Goal: Find specific page/section: Find specific page/section

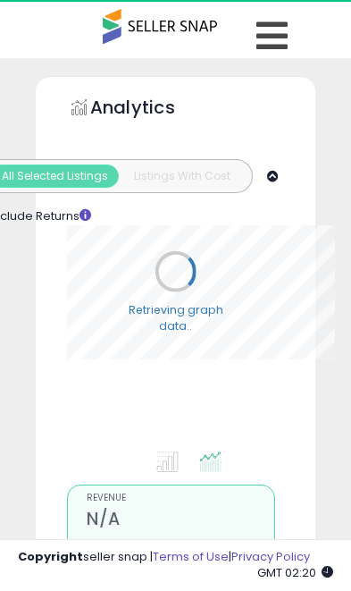
type input "**********"
select select "**"
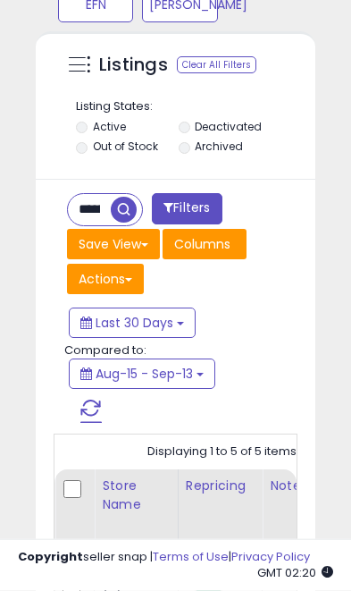
scroll to position [1495, 0]
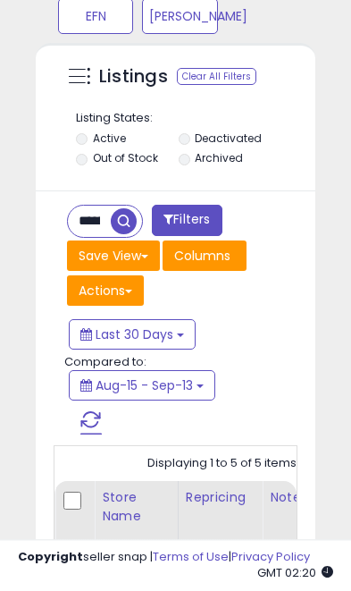
click at [93, 220] on input "**********" at bounding box center [89, 220] width 43 height 31
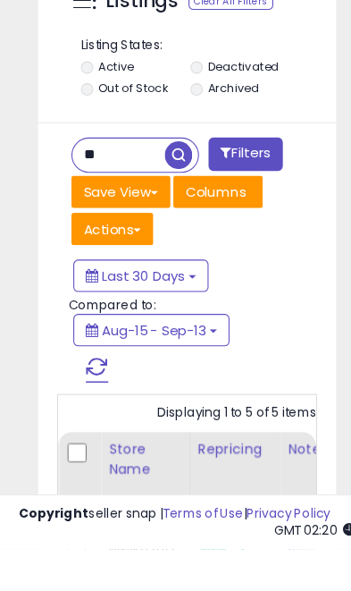
type input "*"
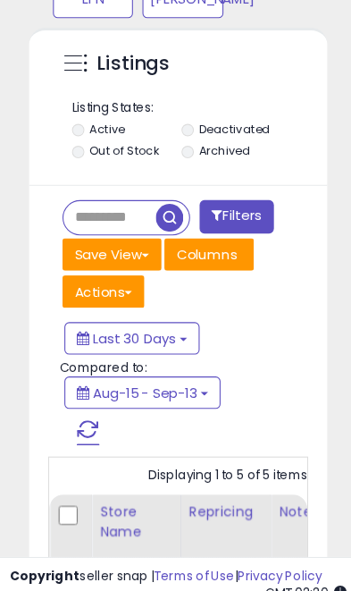
click at [159, 208] on span "button" at bounding box center [168, 221] width 26 height 26
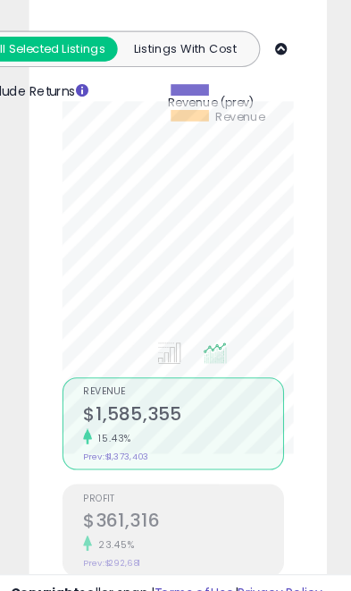
scroll to position [0, 0]
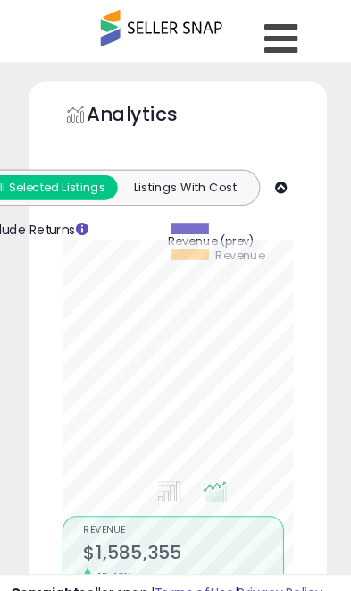
click at [263, 38] on icon at bounding box center [271, 36] width 31 height 36
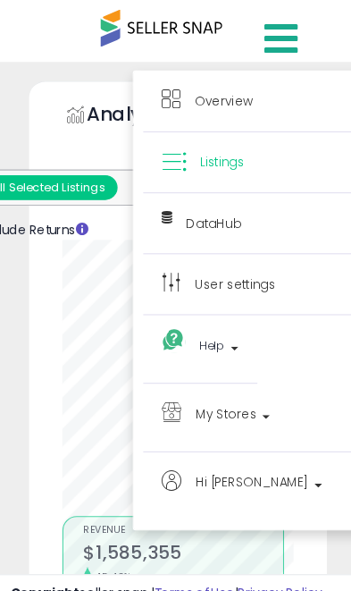
click at [244, 382] on p "My Stores" at bounding box center [253, 391] width 186 height 29
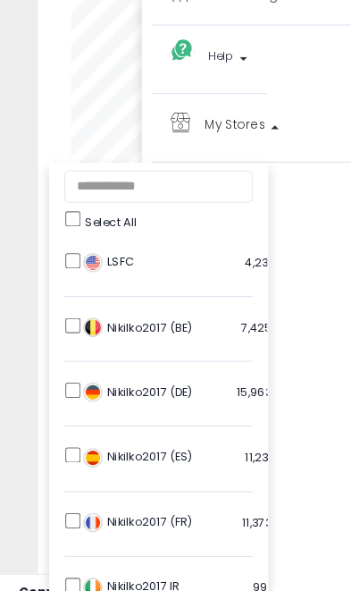
scroll to position [292, 0]
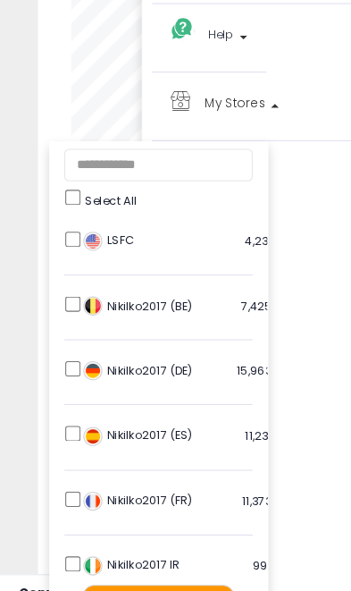
click at [74, 219] on div "LSFC 4,231 listings" at bounding box center [185, 230] width 223 height 27
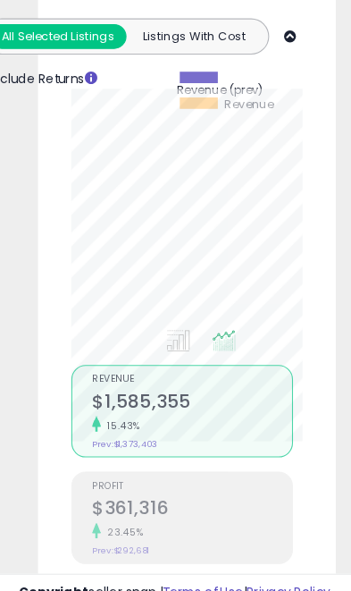
scroll to position [0, 0]
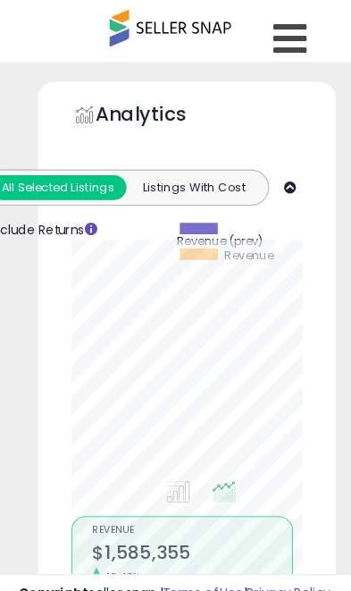
click at [278, 29] on icon at bounding box center [271, 36] width 31 height 36
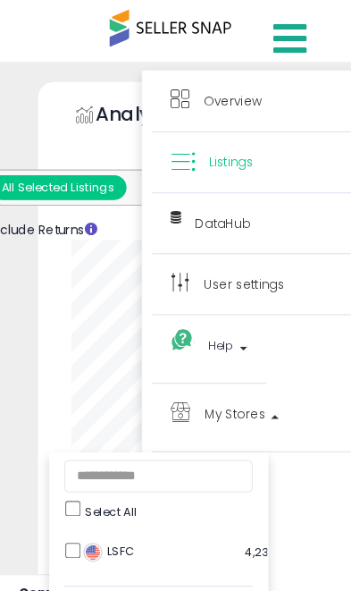
click at [233, 386] on span "My Stores" at bounding box center [220, 388] width 57 height 22
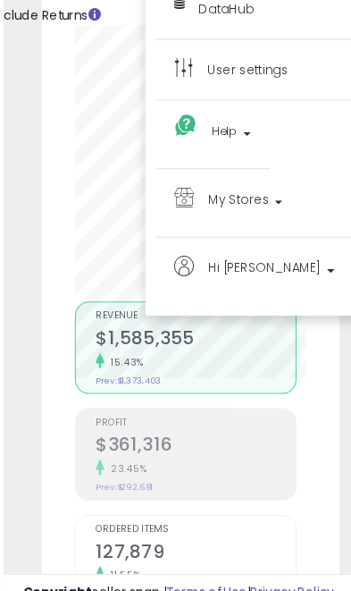
scroll to position [177, 0]
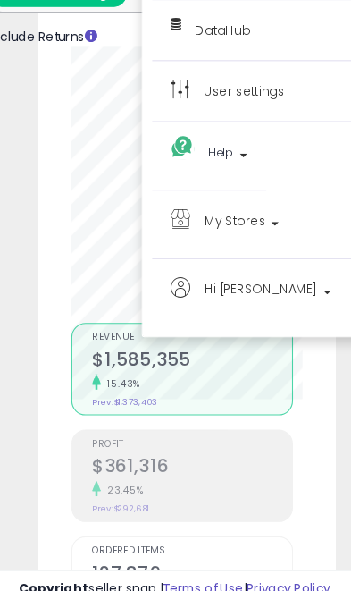
click at [247, 213] on p "My Stores" at bounding box center [253, 214] width 186 height 29
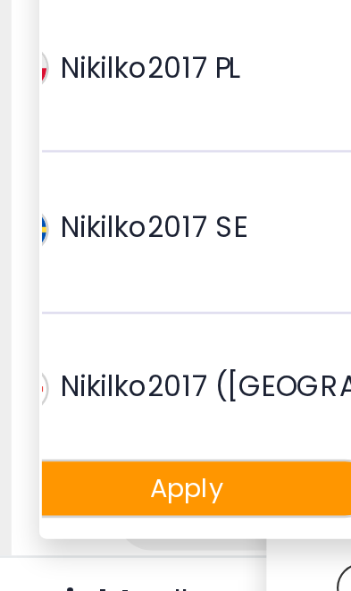
scroll to position [373, 46]
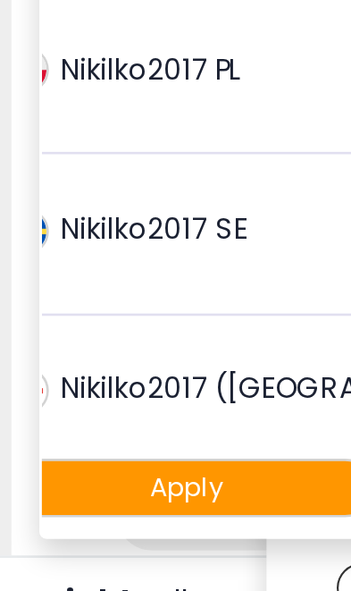
click at [82, 502] on button "Apply" at bounding box center [102, 513] width 143 height 22
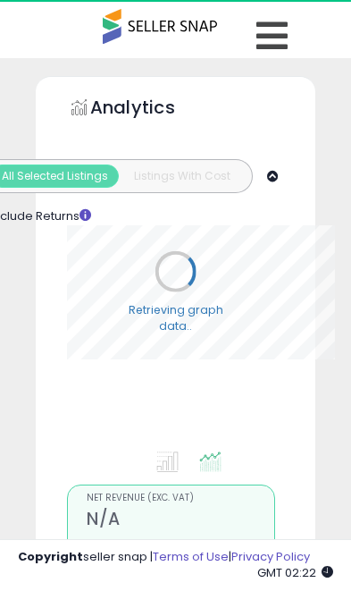
select select "**"
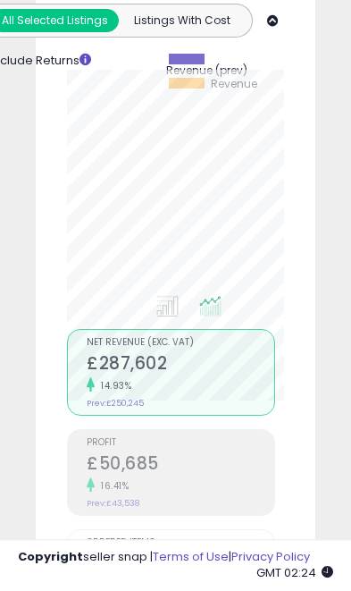
scroll to position [197, 0]
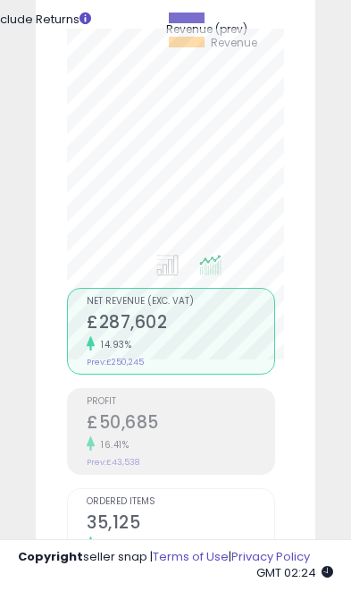
click at [180, 436] on div "16.41%" at bounding box center [181, 444] width 188 height 17
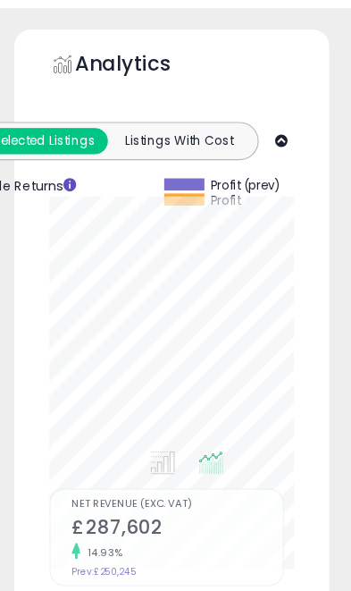
scroll to position [0, 0]
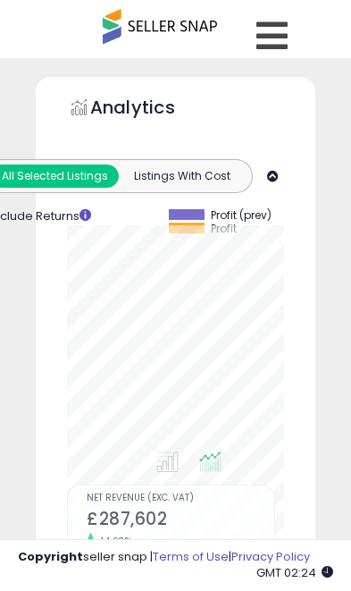
click at [277, 31] on icon at bounding box center [271, 36] width 31 height 36
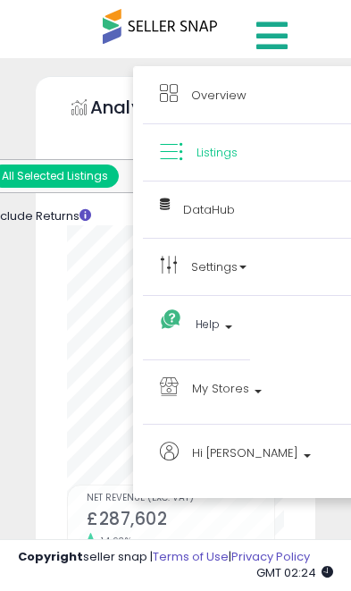
click at [233, 388] on span "My Stores" at bounding box center [220, 388] width 57 height 22
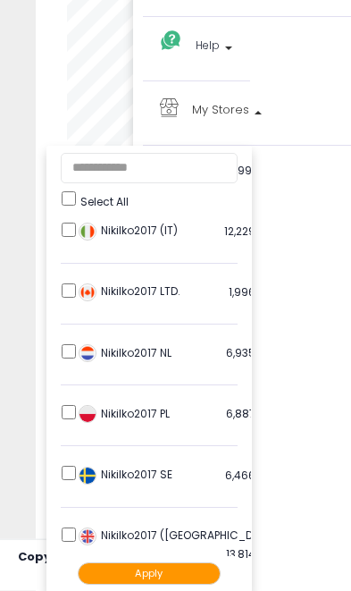
scroll to position [280, 0]
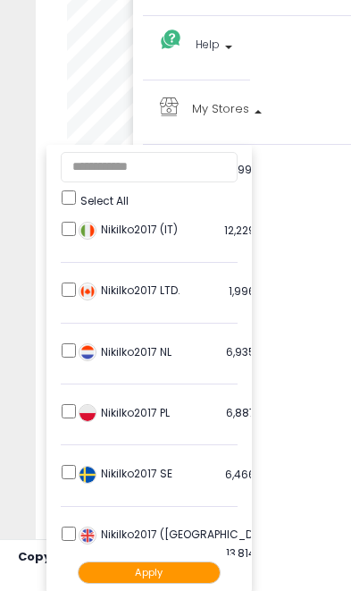
click at [155, 565] on button "Apply" at bounding box center [149, 572] width 143 height 22
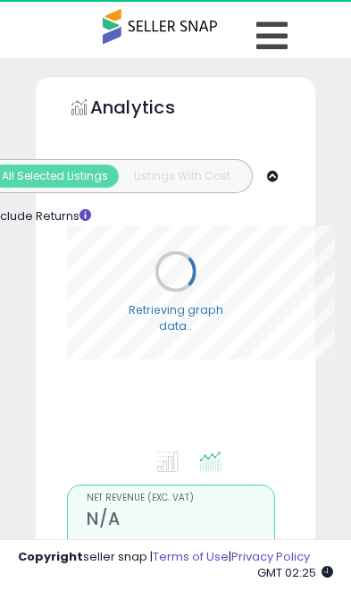
select select "**"
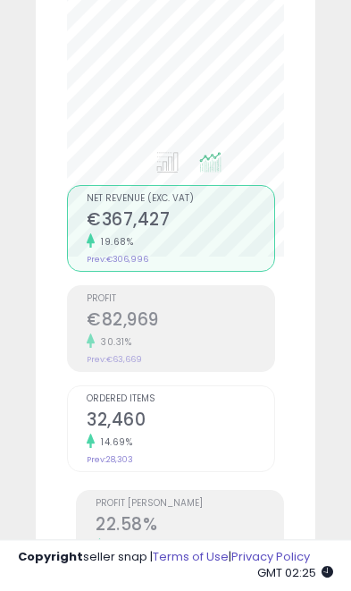
scroll to position [355, 0]
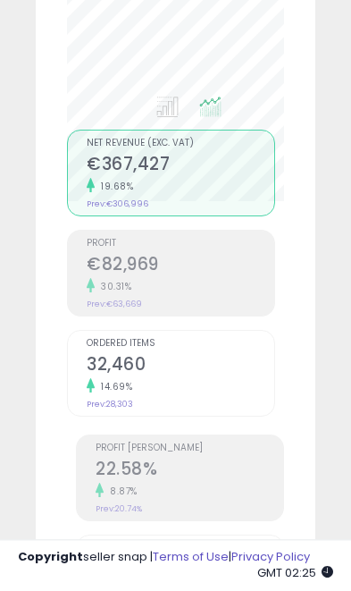
click at [205, 481] on h2 "22.58%" at bounding box center [190, 470] width 188 height 24
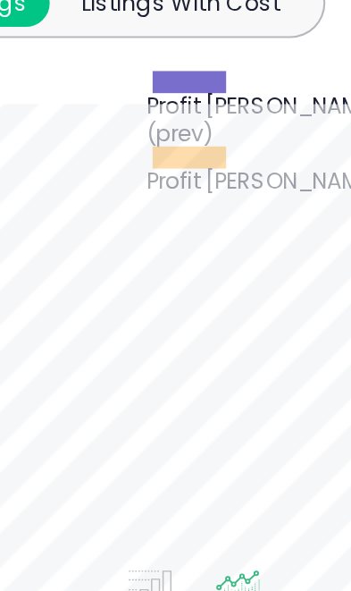
scroll to position [0, 0]
